Goal: Answer question/provide support: Share knowledge or assist other users

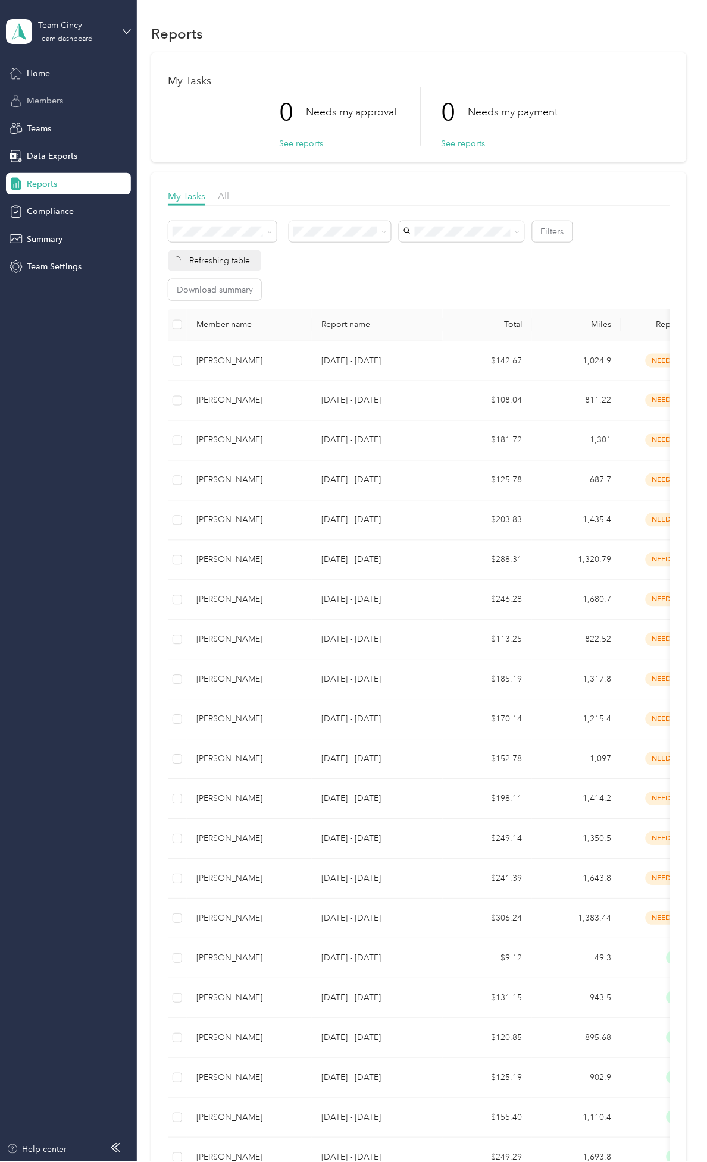
click at [57, 100] on span "Members" at bounding box center [45, 101] width 36 height 12
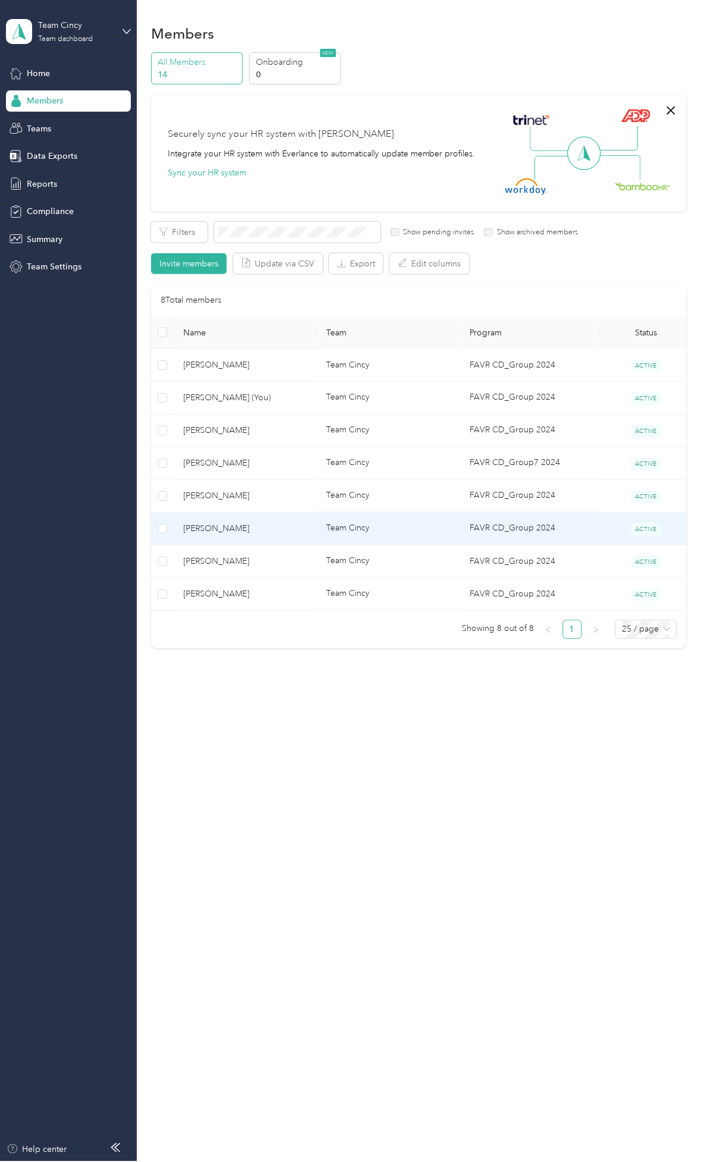
click at [243, 525] on span "[PERSON_NAME]" at bounding box center [245, 528] width 124 height 13
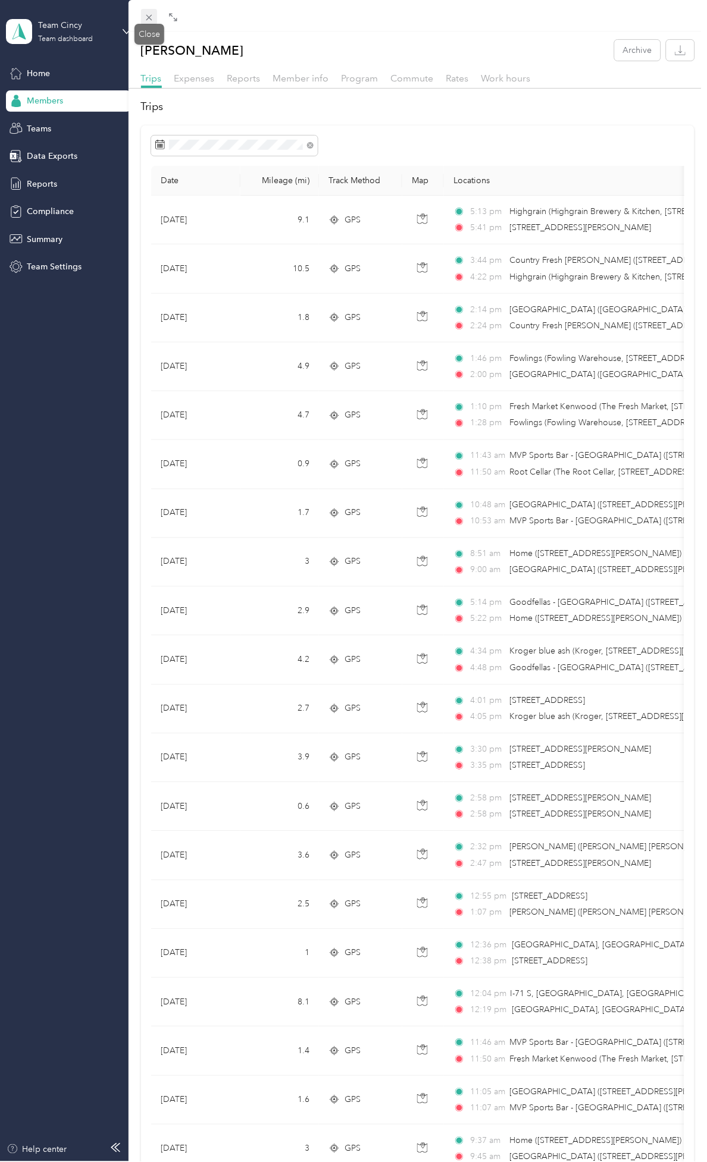
click at [145, 14] on icon at bounding box center [149, 17] width 10 height 10
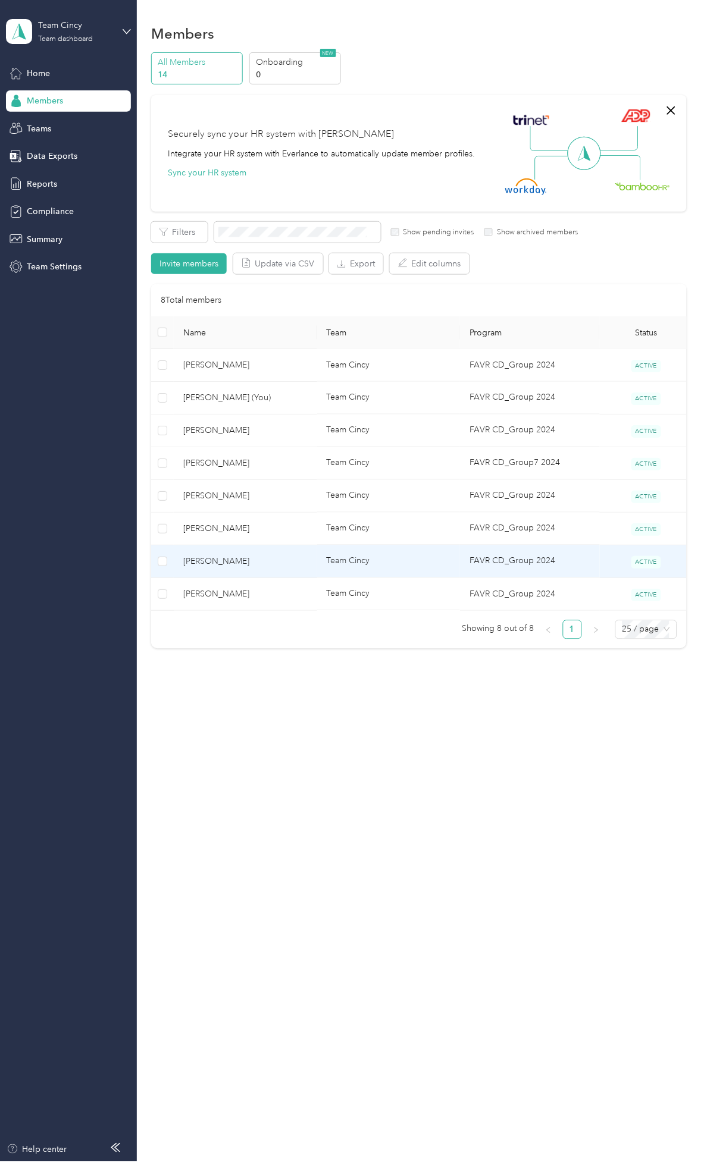
click at [240, 562] on span "[PERSON_NAME]" at bounding box center [245, 561] width 124 height 13
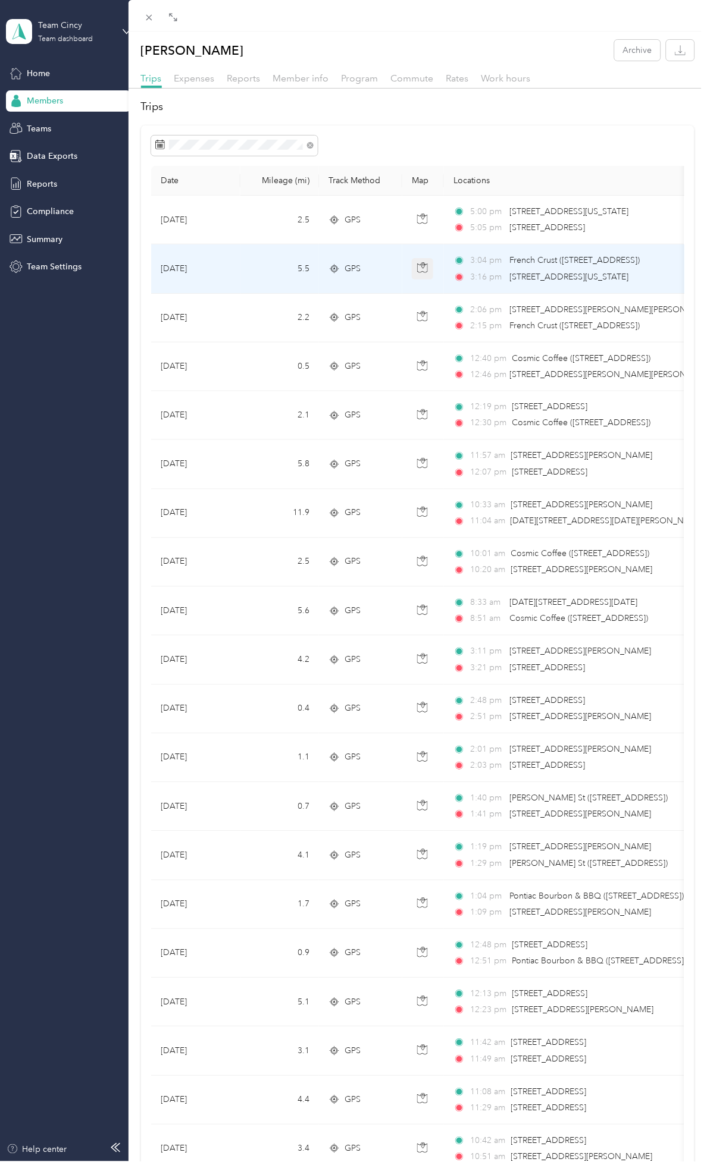
click at [421, 270] on icon "button" at bounding box center [422, 267] width 11 height 11
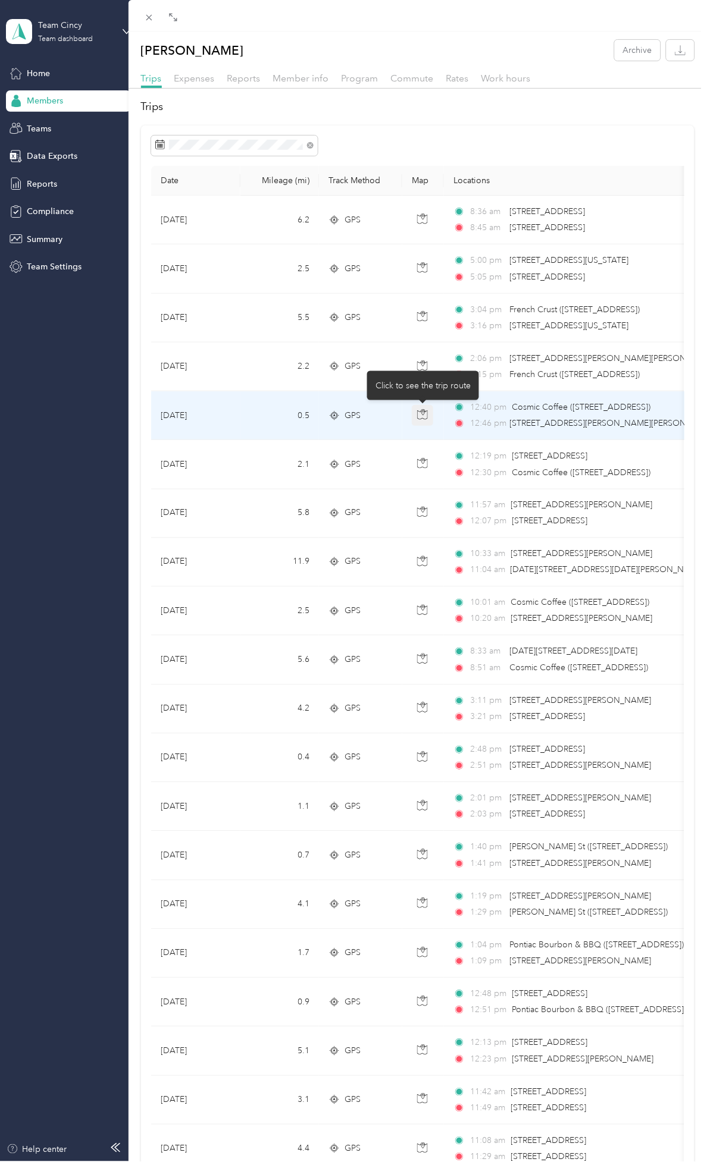
click at [421, 419] on icon "button" at bounding box center [422, 414] width 11 height 11
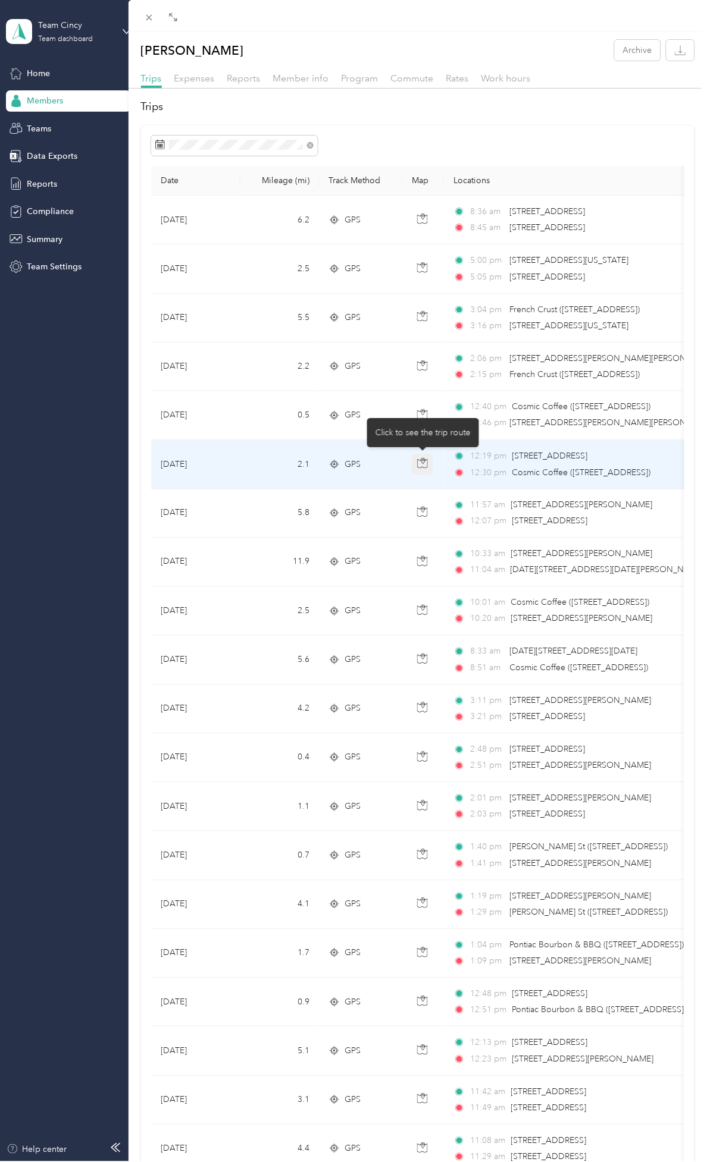
click at [429, 461] on button "button" at bounding box center [422, 464] width 21 height 21
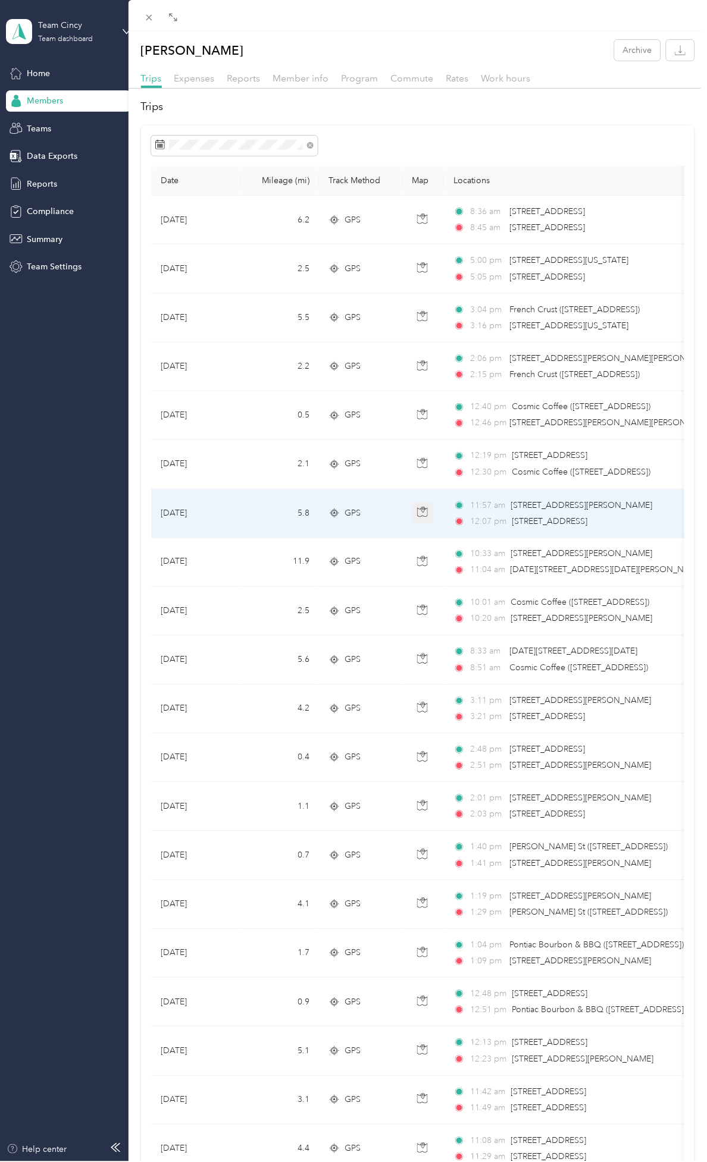
click at [432, 518] on button "button" at bounding box center [422, 513] width 21 height 21
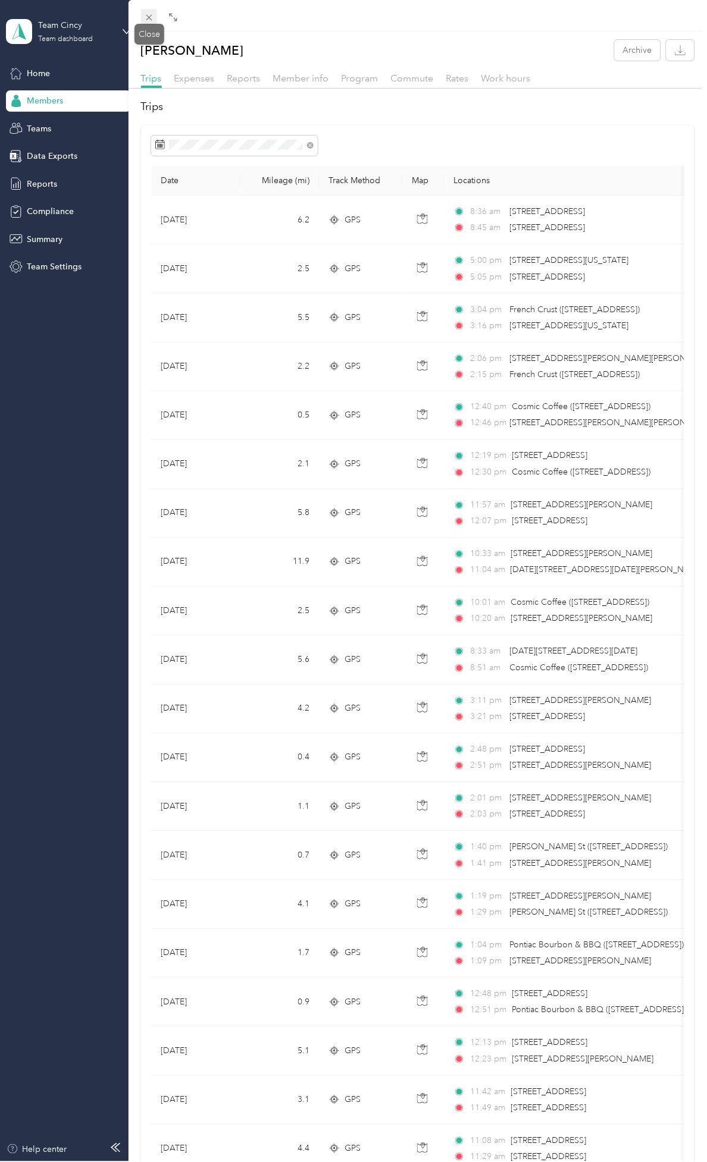
click at [149, 19] on icon at bounding box center [149, 17] width 10 height 10
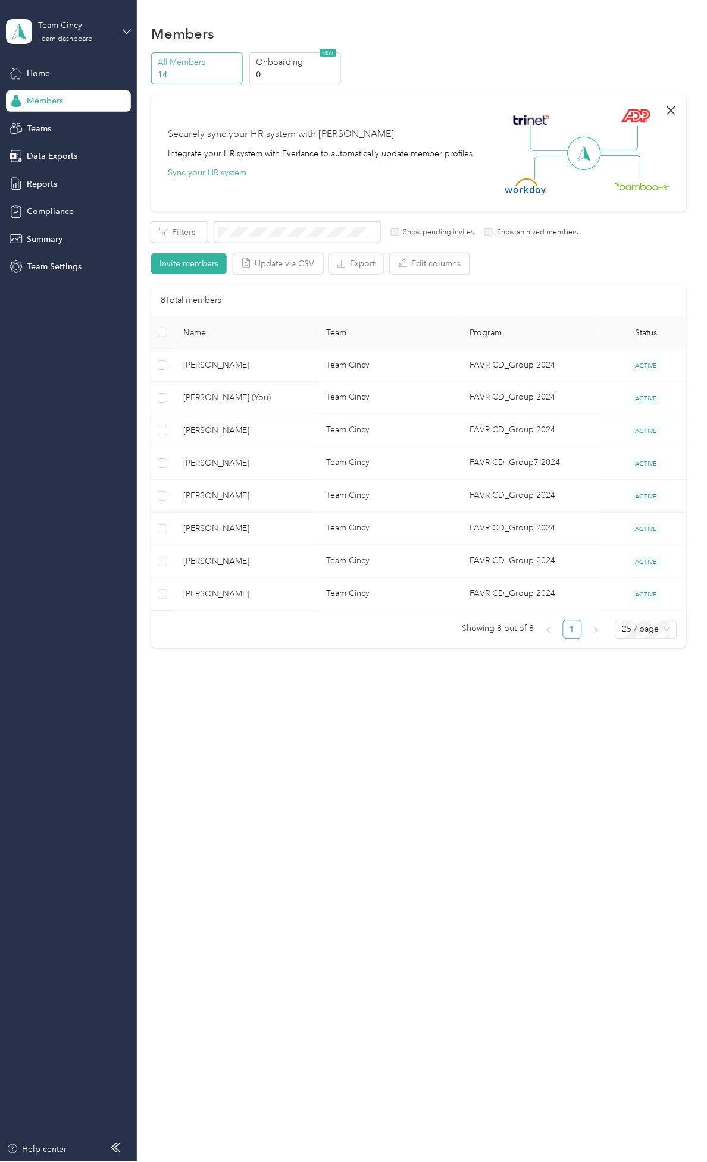
click at [675, 113] on icon "button" at bounding box center [671, 110] width 8 height 8
